Goal: Complete application form

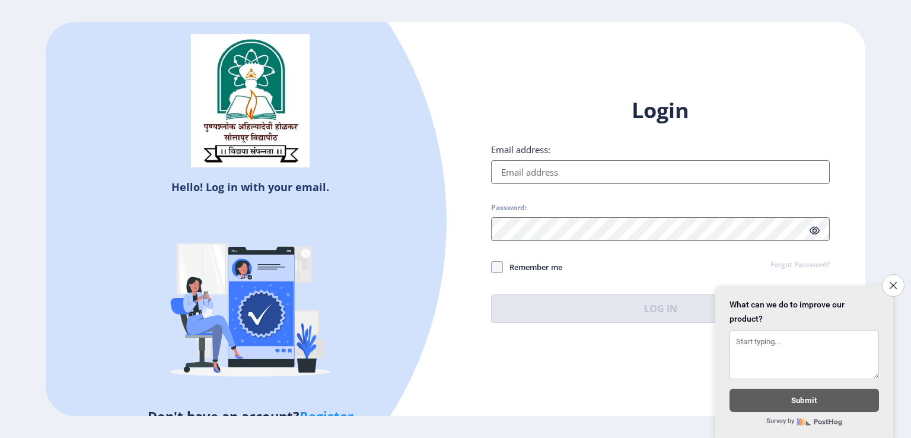
click at [540, 171] on input "Email address:" at bounding box center [660, 172] width 339 height 24
type input "[EMAIL_ADDRESS][DOMAIN_NAME]"
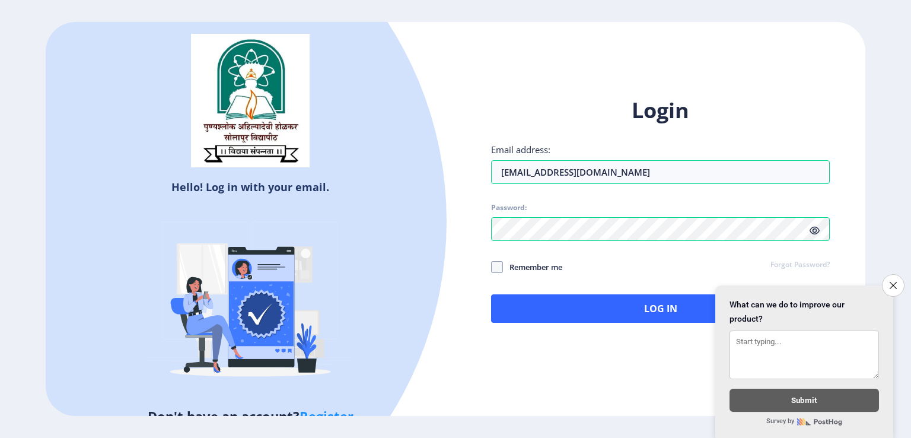
click at [814, 233] on icon at bounding box center [814, 230] width 10 height 9
click at [880, 285] on form "Close survey What can we do to improve our product? Submit Survey by" at bounding box center [804, 361] width 178 height 153
click at [887, 279] on button "Close survey" at bounding box center [893, 285] width 25 height 25
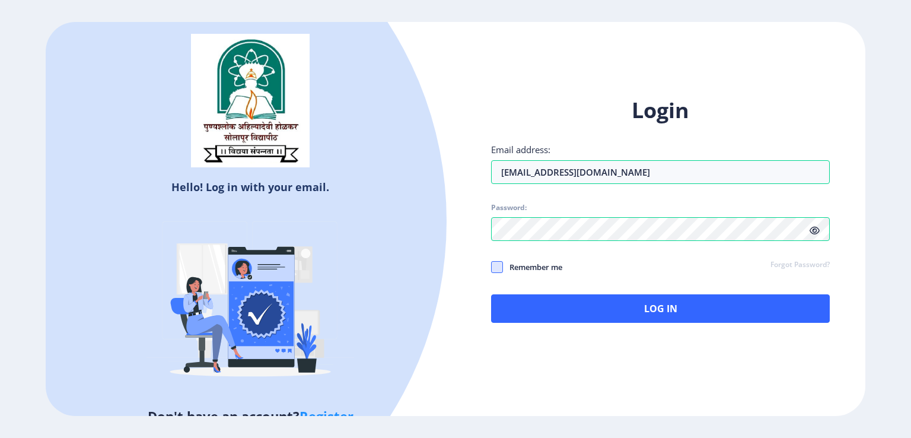
click at [496, 266] on span at bounding box center [497, 267] width 12 height 12
click at [492, 266] on input "Remember me" at bounding box center [491, 266] width 1 height 1
checkbox input "true"
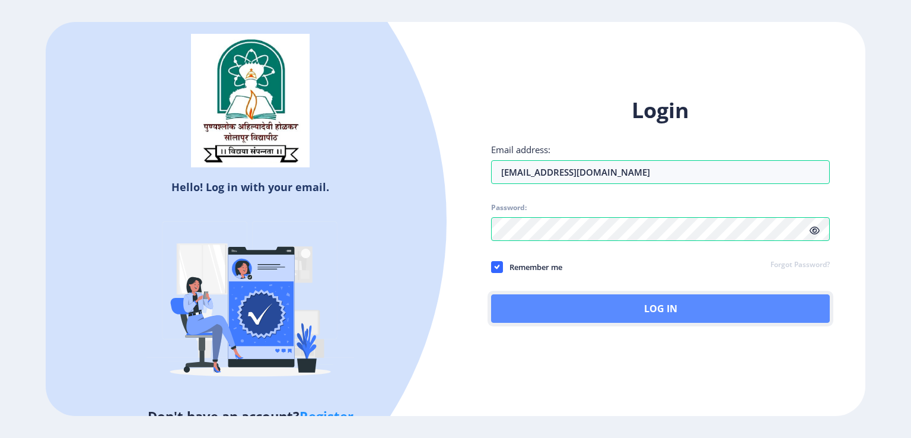
click at [655, 304] on button "Log In" at bounding box center [660, 308] width 339 height 28
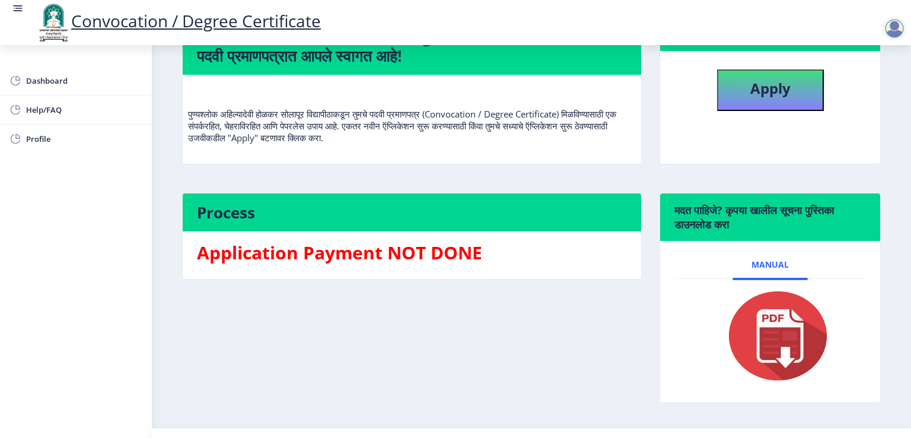
scroll to position [136, 0]
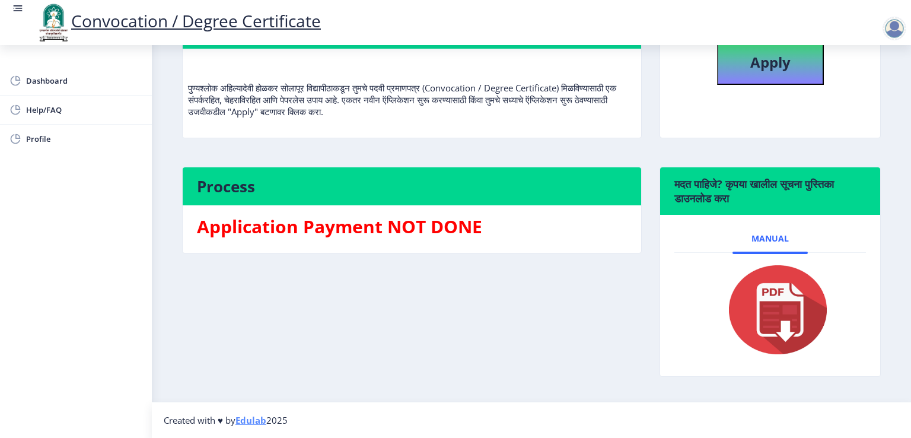
click at [770, 321] on img at bounding box center [770, 309] width 119 height 95
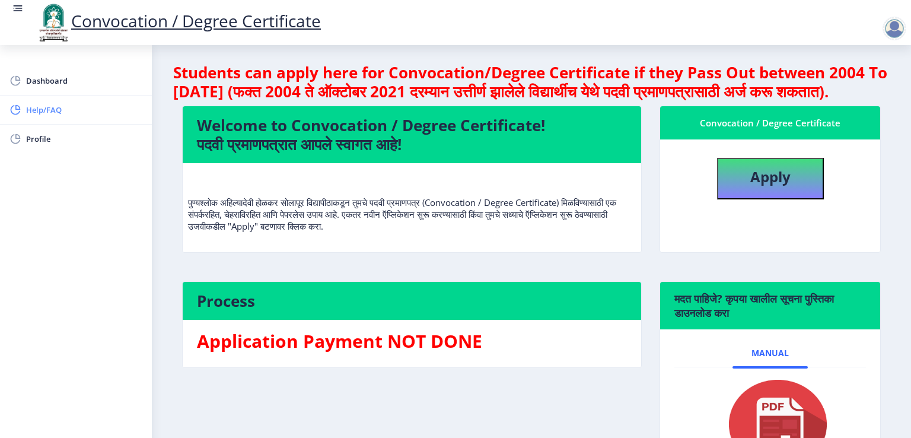
scroll to position [0, 0]
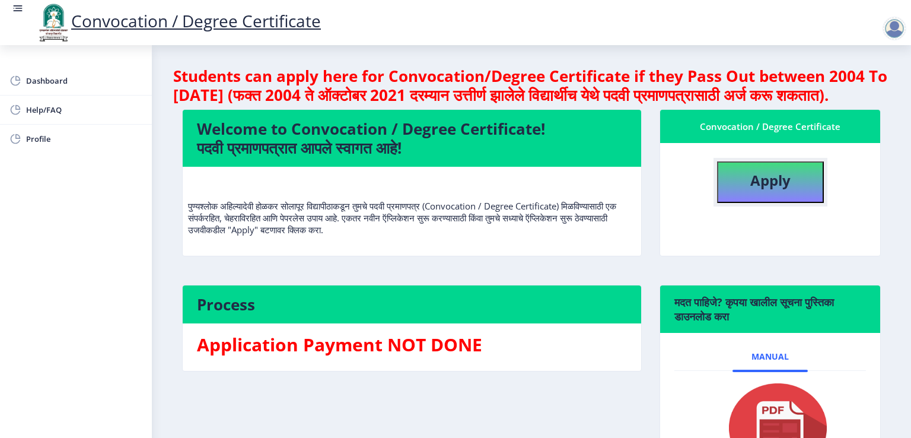
click at [795, 203] on button "Apply" at bounding box center [770, 182] width 107 height 42
select select
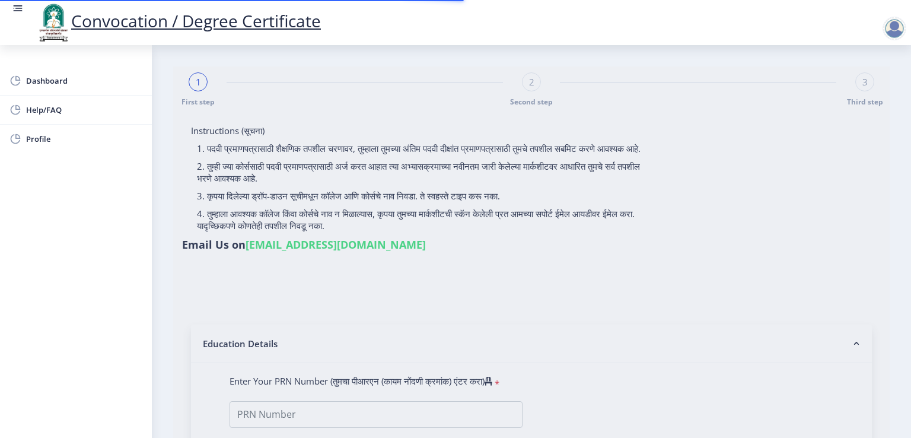
type input "[PERSON_NAME]"
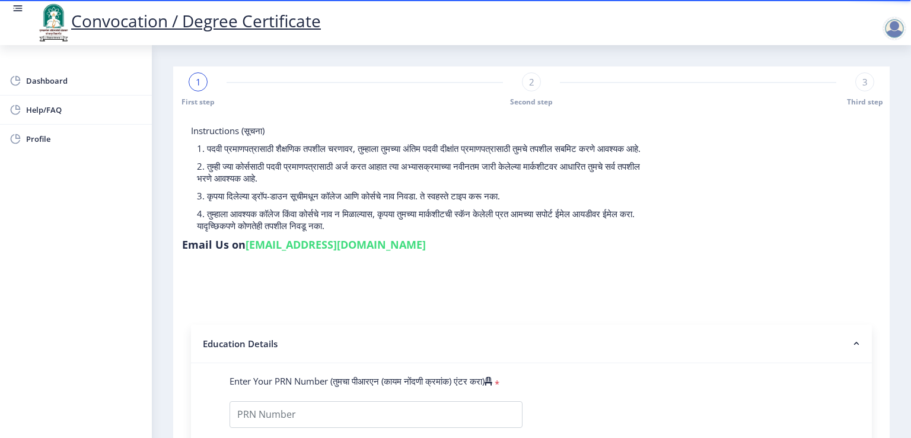
click at [891, 24] on div at bounding box center [894, 29] width 24 height 24
click at [873, 92] on span "Log out" at bounding box center [863, 92] width 76 height 14
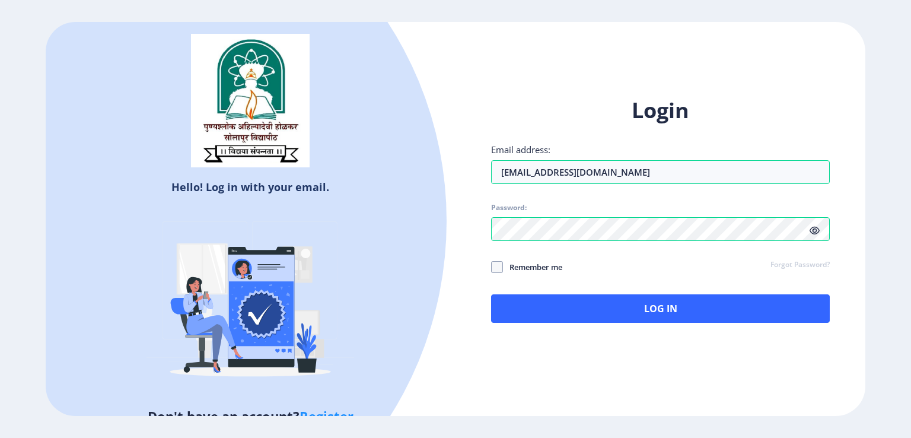
click at [541, 268] on span "Remember me" at bounding box center [532, 267] width 59 height 14
click at [492, 267] on input "Remember me" at bounding box center [491, 266] width 1 height 1
checkbox input "true"
click at [815, 229] on icon at bounding box center [814, 230] width 10 height 9
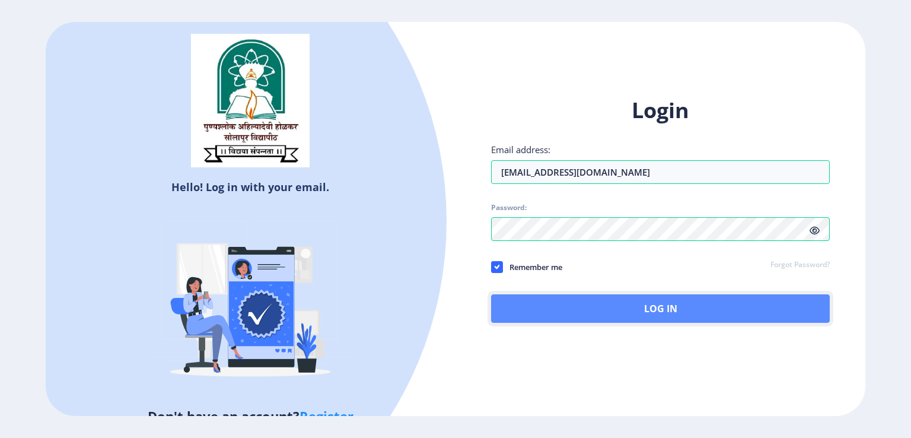
click at [726, 305] on button "Log In" at bounding box center [660, 308] width 339 height 28
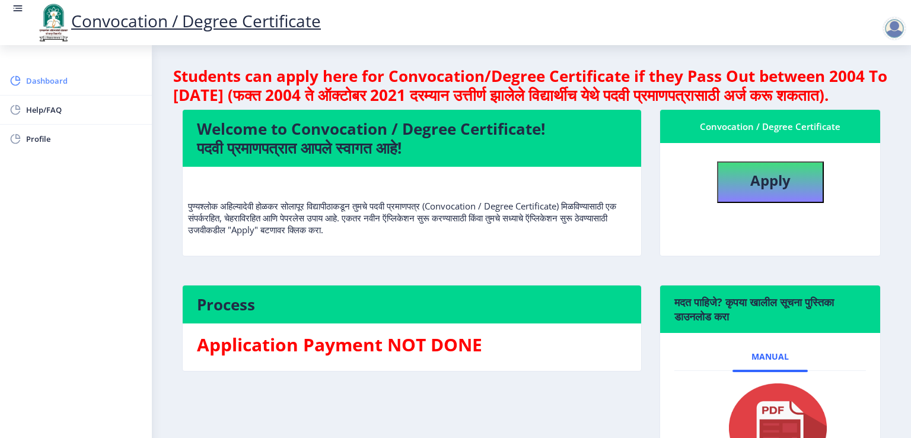
click at [90, 82] on span "Dashboard" at bounding box center [84, 81] width 116 height 14
